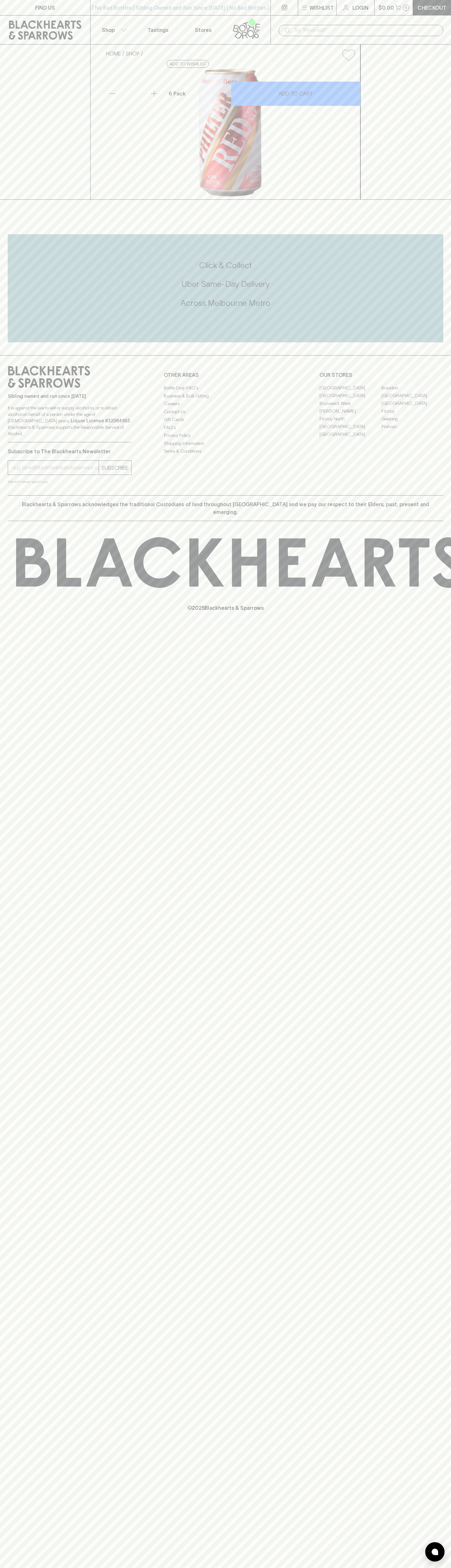
click at [313, 25] on input "text" at bounding box center [367, 30] width 144 height 10
click at [434, 1016] on div "FIND US | No Bad Bottles | Sibling Owned and Run Since 2006 | No Bad Bottles | …" at bounding box center [226, 784] width 451 height 1568
click at [451, 1568] on html "FIND US | No Bad Bottles | Sibling Owned and Run Since 2006 | No Bad Bottles | …" at bounding box center [226, 784] width 451 height 1568
click at [28, 588] on icon at bounding box center [452, 562] width 872 height 51
